Goal: Find specific page/section: Find specific page/section

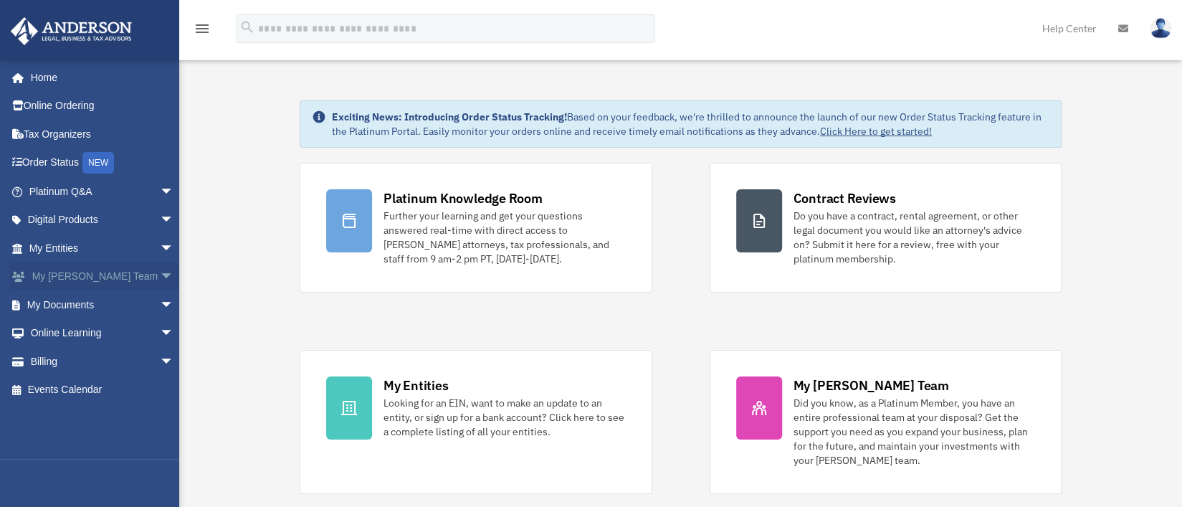
click at [160, 276] on span "arrow_drop_down" at bounding box center [174, 276] width 29 height 29
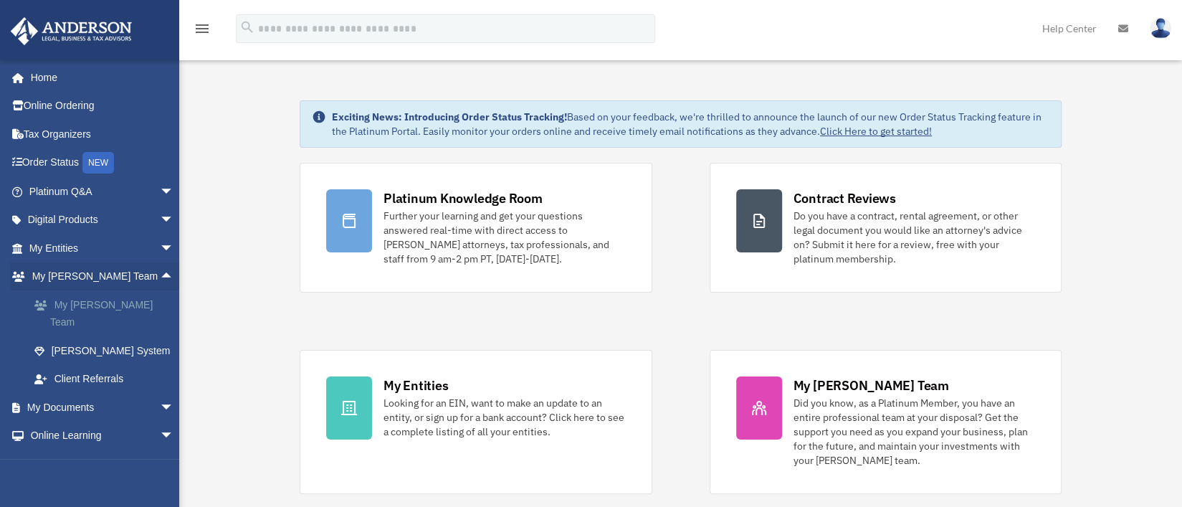
click at [130, 308] on link "My [PERSON_NAME] Team" at bounding box center [108, 313] width 176 height 46
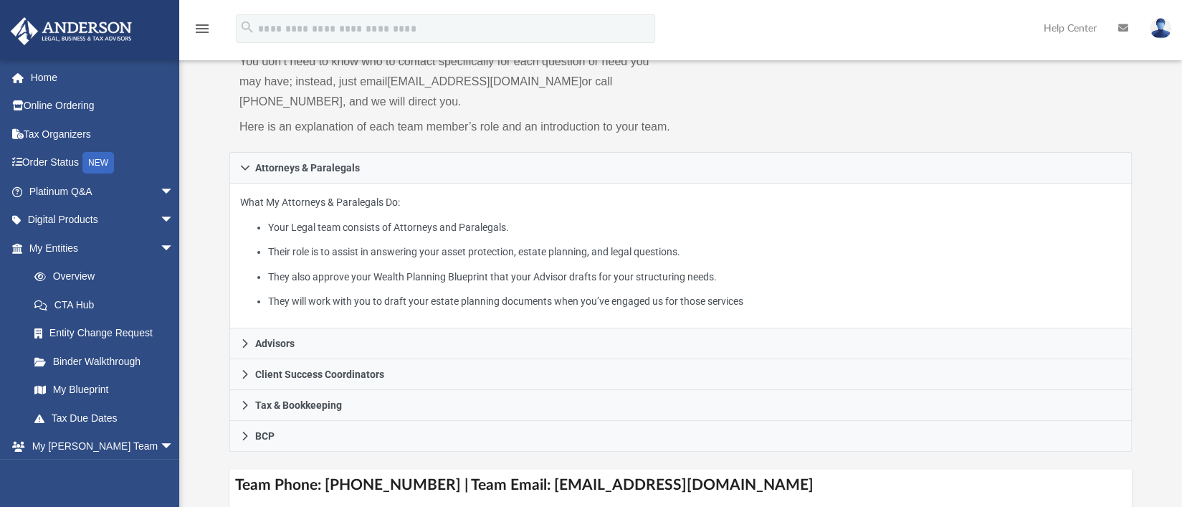
scroll to position [143, 0]
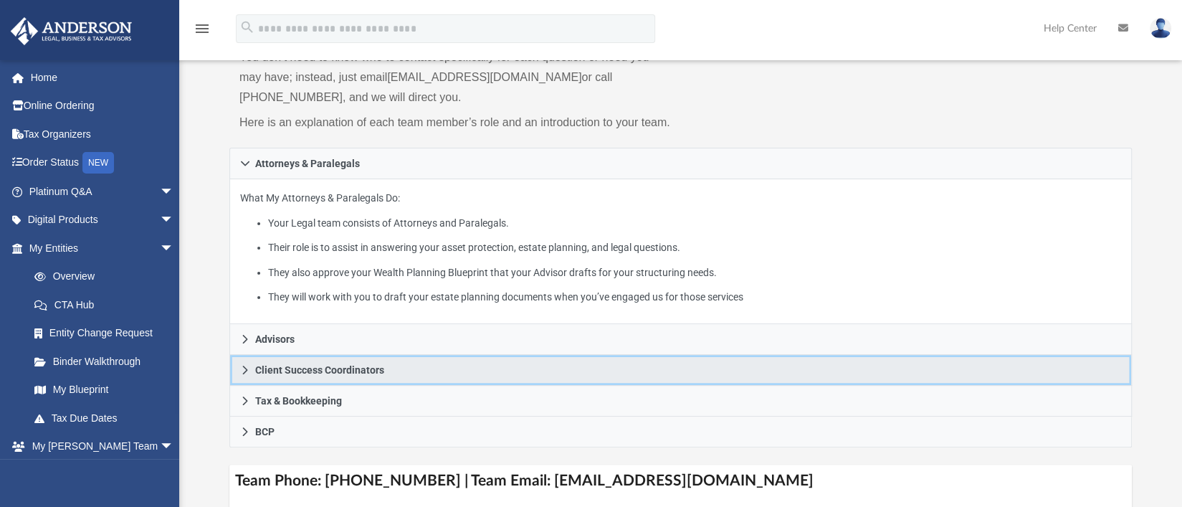
click at [247, 369] on icon at bounding box center [245, 370] width 10 height 10
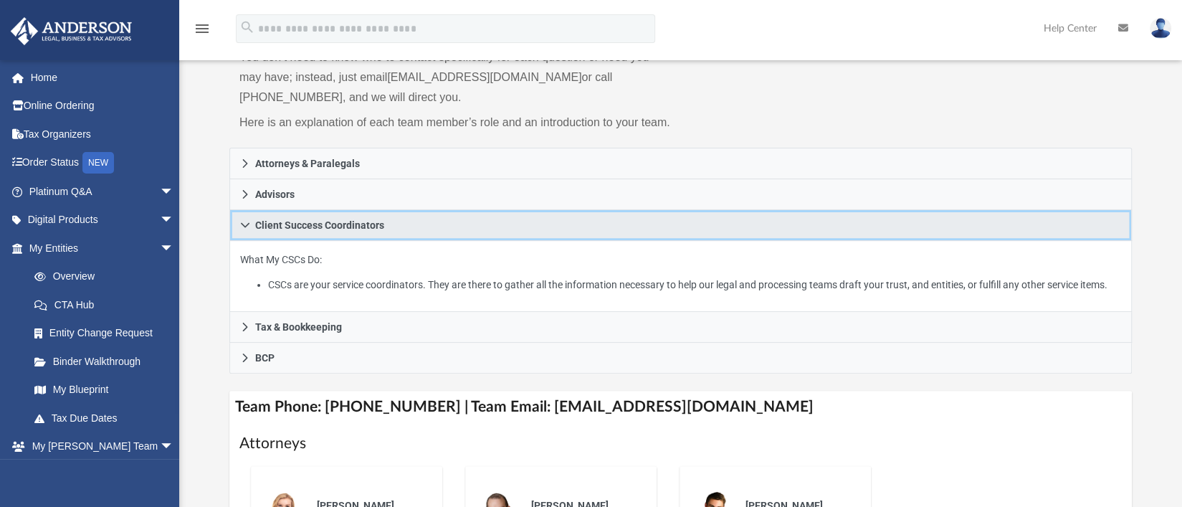
click at [245, 222] on icon at bounding box center [245, 225] width 10 height 10
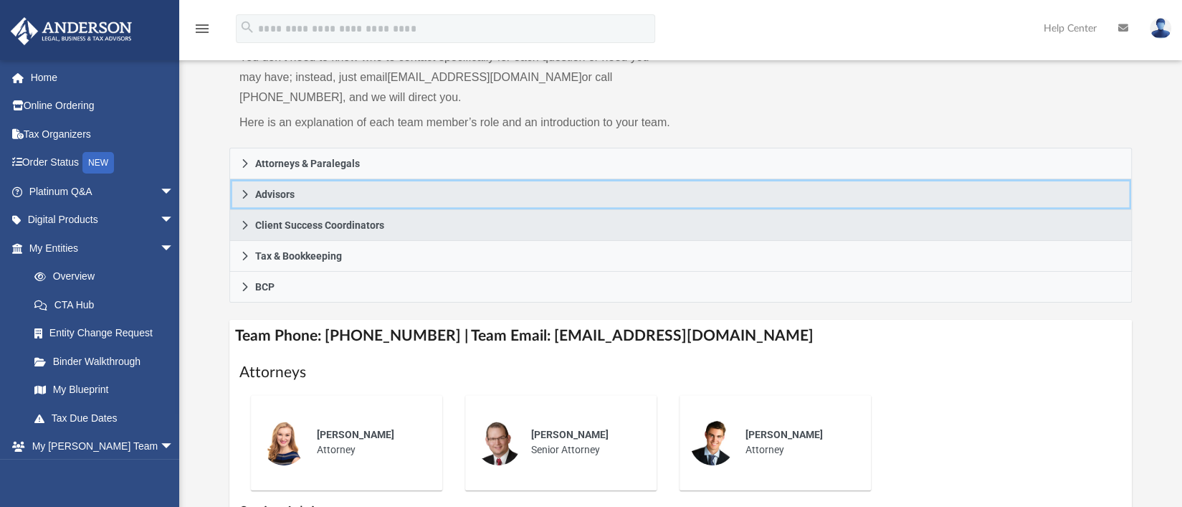
click at [245, 191] on icon at bounding box center [245, 194] width 10 height 10
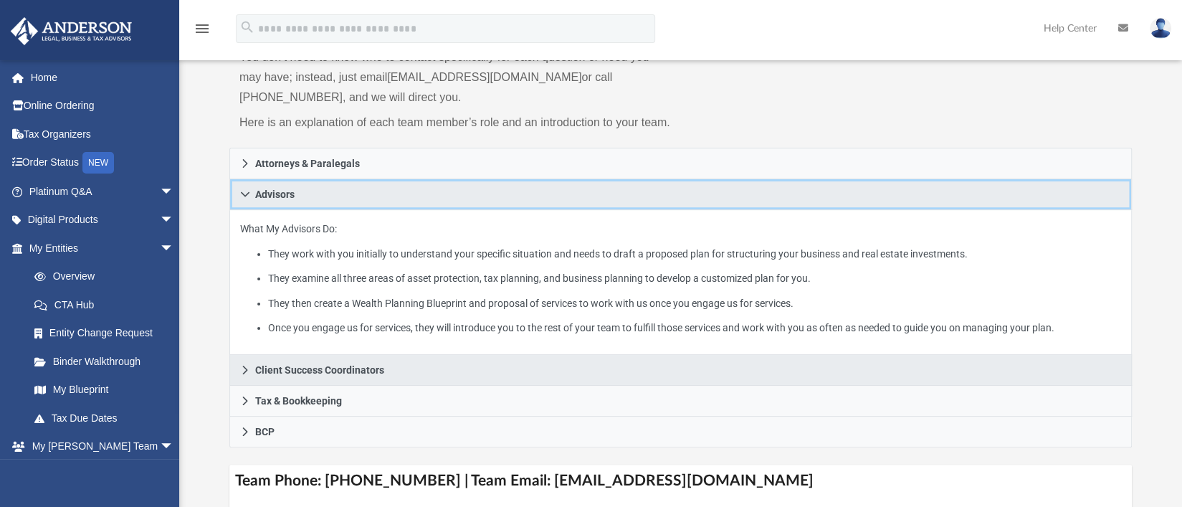
click at [242, 192] on icon at bounding box center [245, 193] width 9 height 5
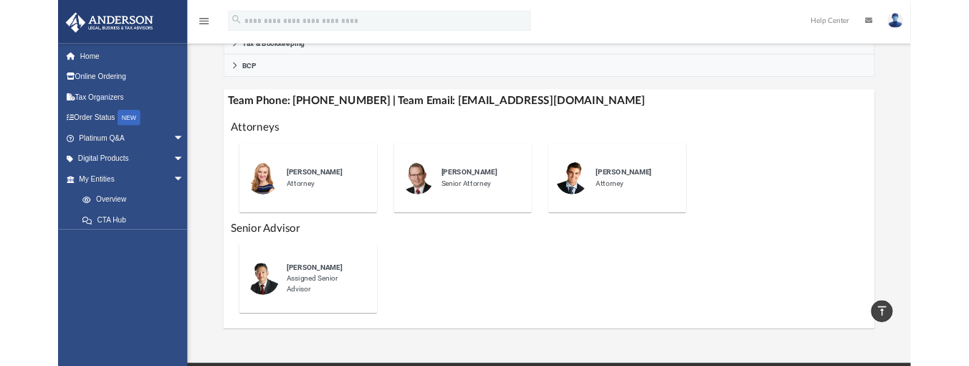
scroll to position [371, 0]
